Goal: Use online tool/utility: Utilize a website feature to perform a specific function

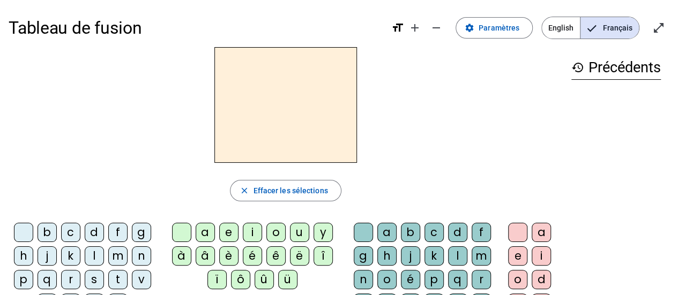
click at [118, 260] on div "m" at bounding box center [117, 255] width 19 height 19
click at [209, 231] on div "a" at bounding box center [205, 232] width 19 height 19
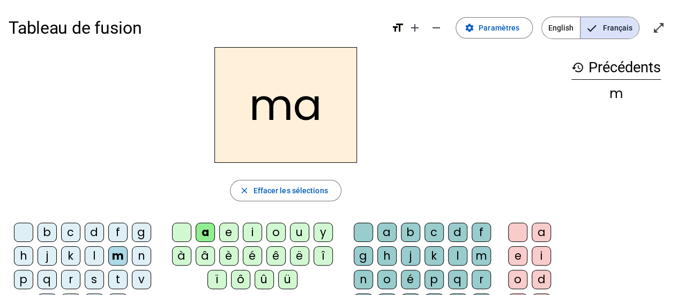
click at [291, 111] on h2 "ma" at bounding box center [285, 105] width 143 height 116
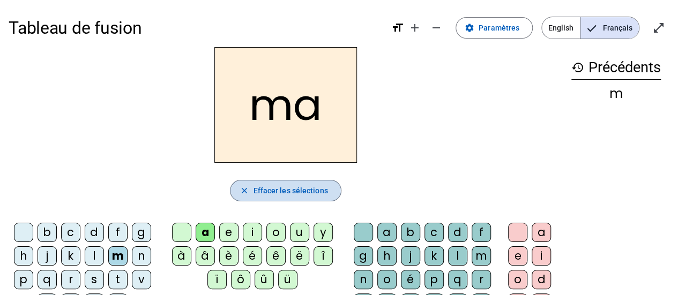
click at [241, 192] on mat-icon "close" at bounding box center [244, 191] width 10 height 10
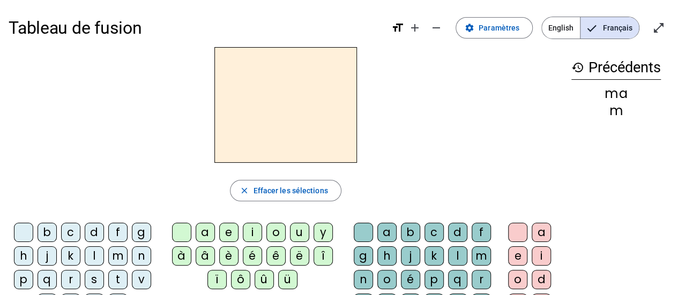
click at [89, 253] on div "l" at bounding box center [94, 255] width 19 height 19
click at [208, 230] on div "a" at bounding box center [205, 232] width 19 height 19
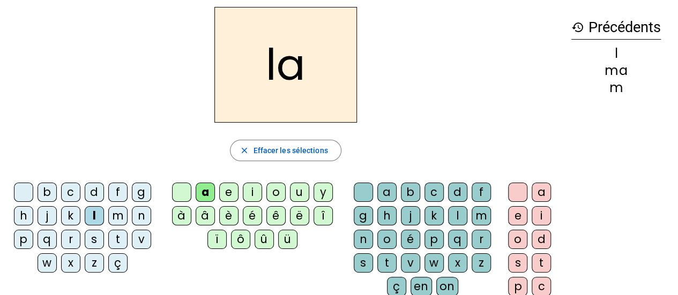
scroll to position [41, 0]
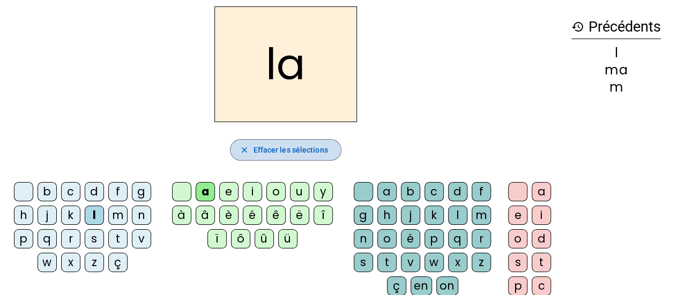
click at [241, 151] on mat-icon "close" at bounding box center [244, 150] width 10 height 10
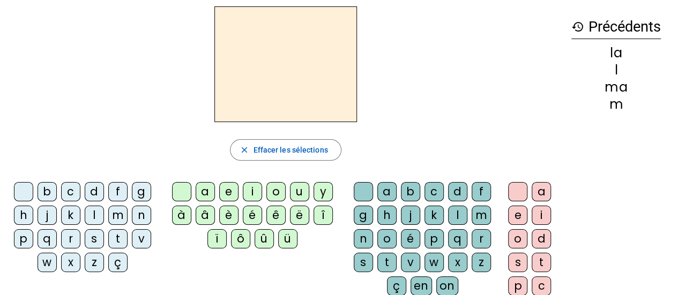
click at [113, 263] on div "ç" at bounding box center [117, 262] width 19 height 19
click at [204, 189] on div "a" at bounding box center [205, 191] width 19 height 19
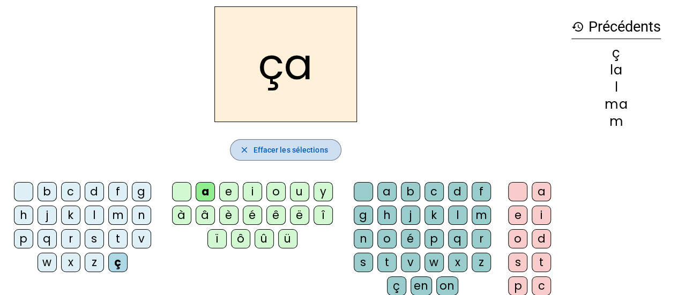
click at [265, 149] on span "Effacer les sélections" at bounding box center [290, 150] width 74 height 13
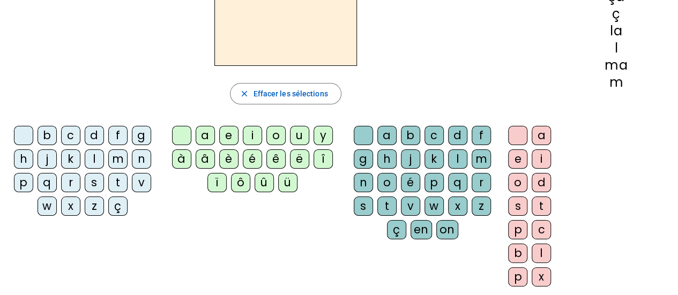
scroll to position [98, 0]
click at [116, 155] on div "m" at bounding box center [117, 158] width 19 height 19
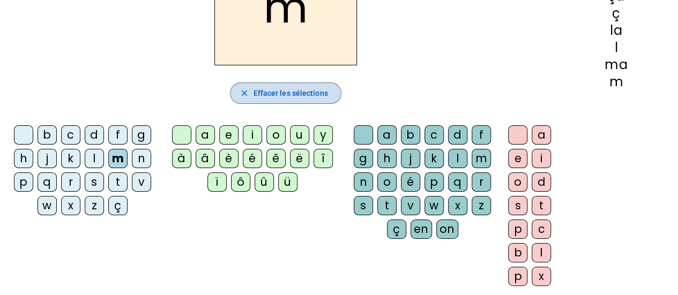
click at [247, 92] on mat-icon "close" at bounding box center [244, 93] width 10 height 10
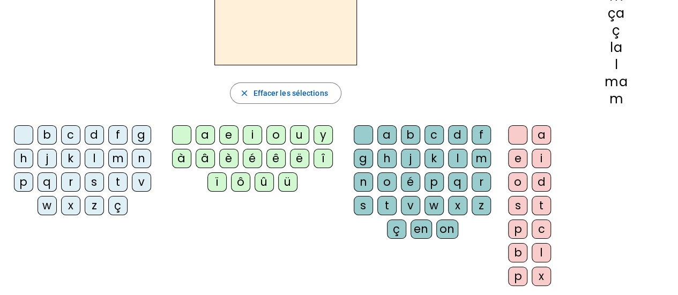
click at [47, 129] on div "b" at bounding box center [47, 134] width 19 height 19
click at [93, 159] on div "l" at bounding box center [94, 158] width 19 height 19
click at [94, 184] on div "s" at bounding box center [94, 182] width 19 height 19
click at [208, 131] on div "a" at bounding box center [205, 134] width 19 height 19
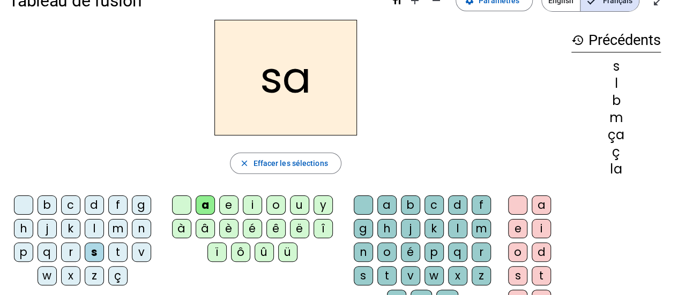
scroll to position [19, 0]
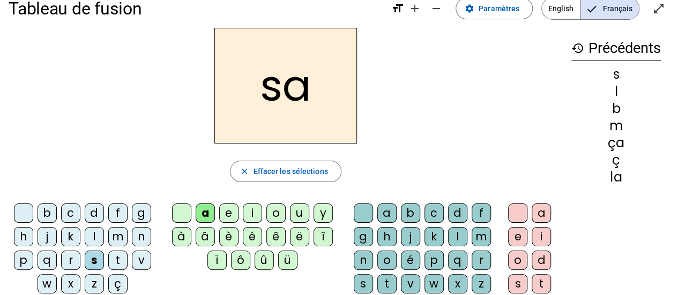
click at [117, 236] on div "m" at bounding box center [117, 236] width 19 height 19
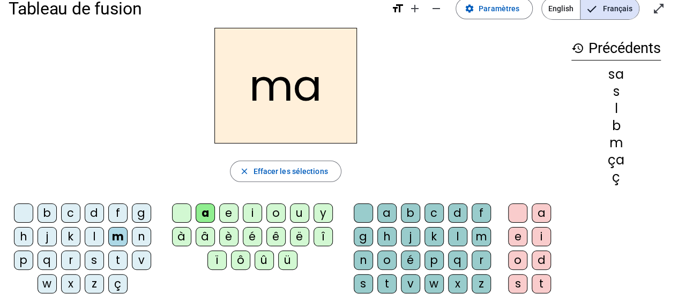
click at [141, 212] on div "g" at bounding box center [141, 213] width 19 height 19
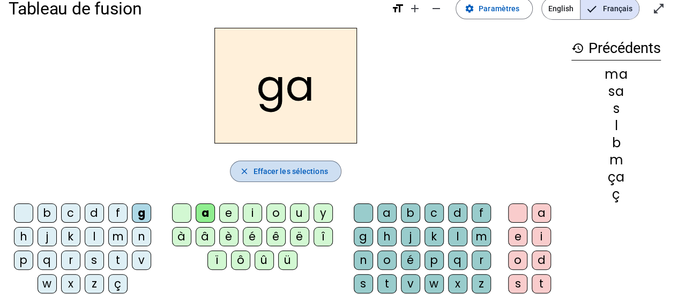
click at [243, 174] on mat-icon "close" at bounding box center [244, 172] width 10 height 10
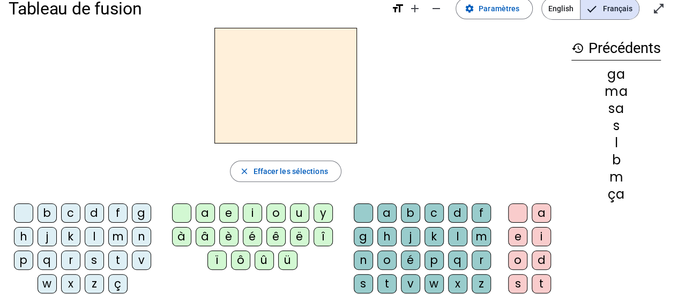
scroll to position [0, 0]
